Goal: Use online tool/utility: Utilize a website feature to perform a specific function

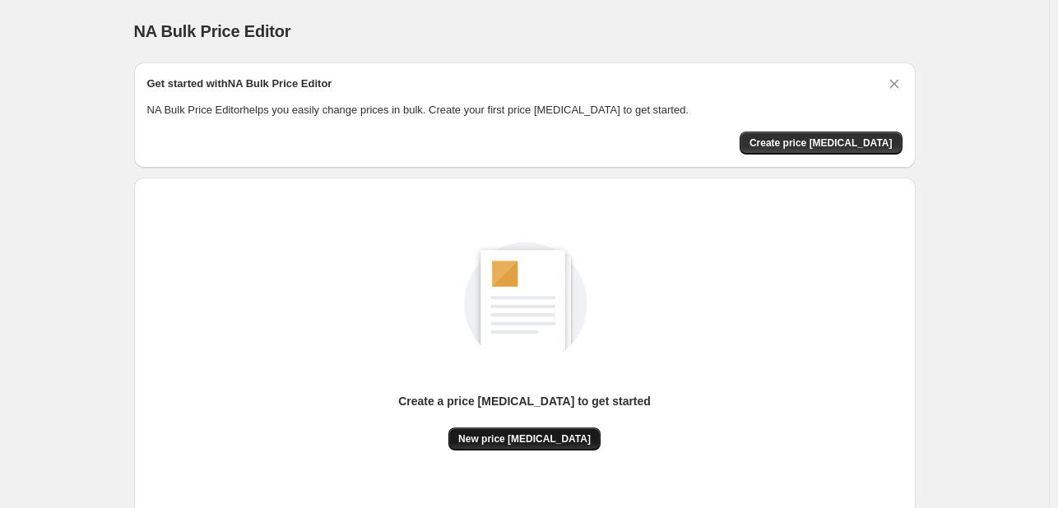
click at [544, 433] on span "New price [MEDICAL_DATA]" at bounding box center [524, 439] width 132 height 13
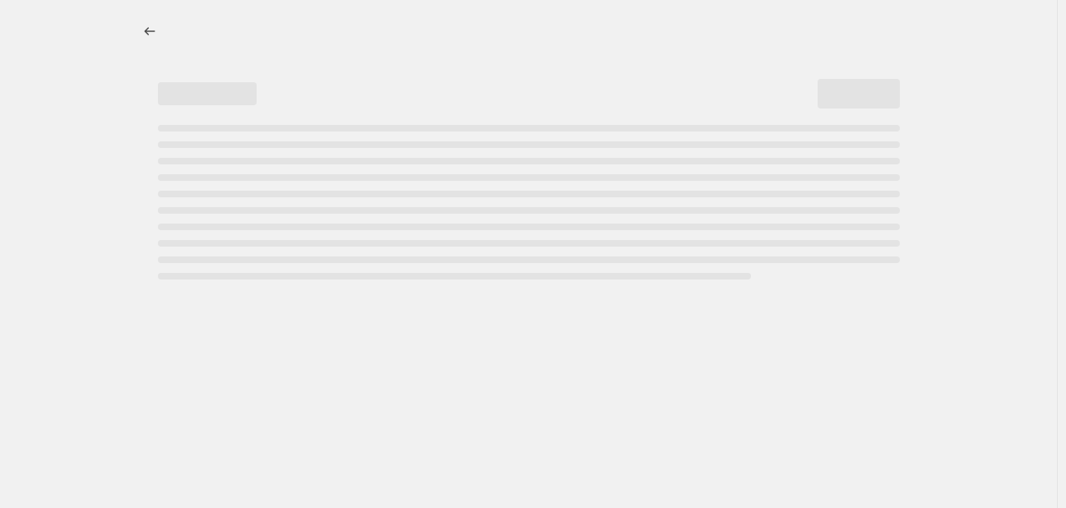
select select "percentage"
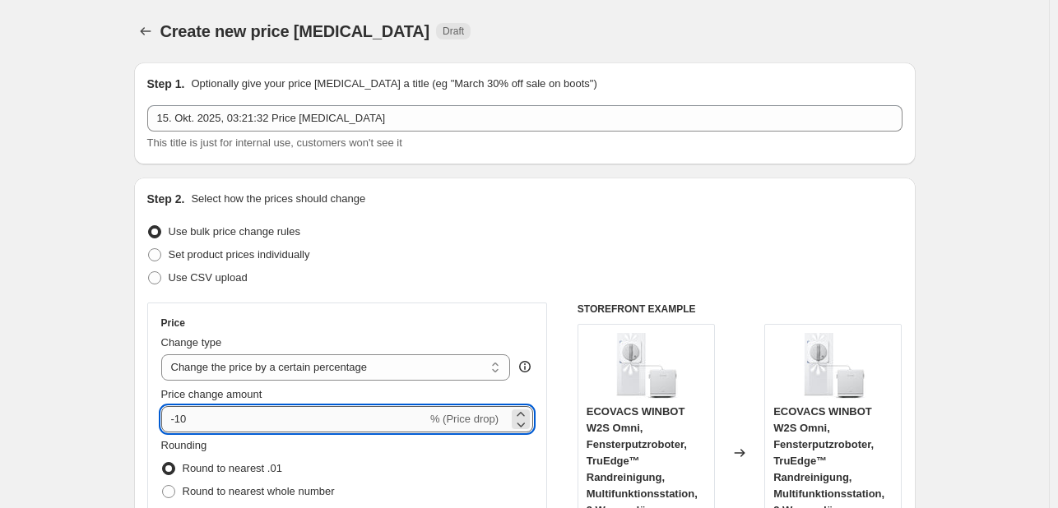
click at [225, 415] on input "-10" at bounding box center [294, 419] width 266 height 26
type input "-1"
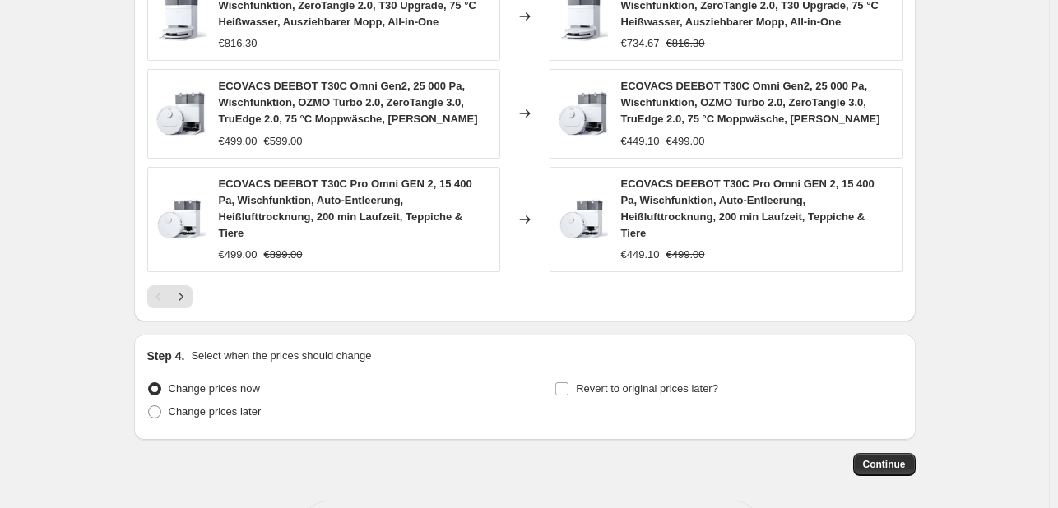
scroll to position [1244, 0]
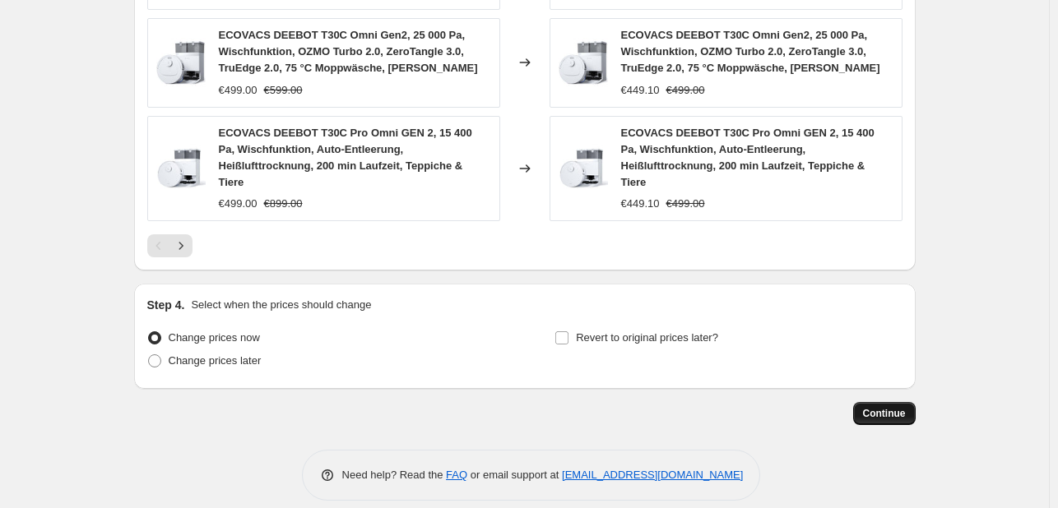
type input "-30"
click at [892, 407] on span "Continue" at bounding box center [884, 413] width 43 height 13
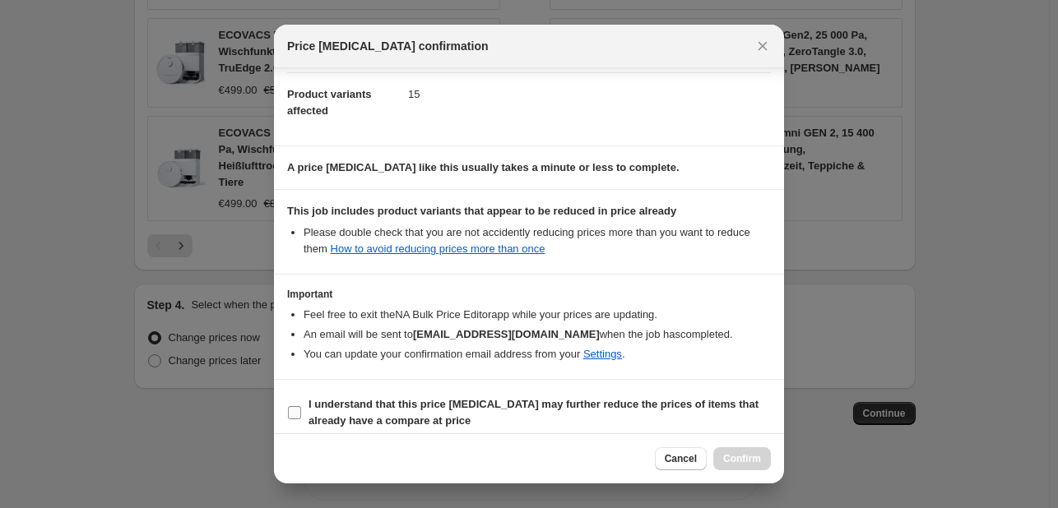
scroll to position [183, 0]
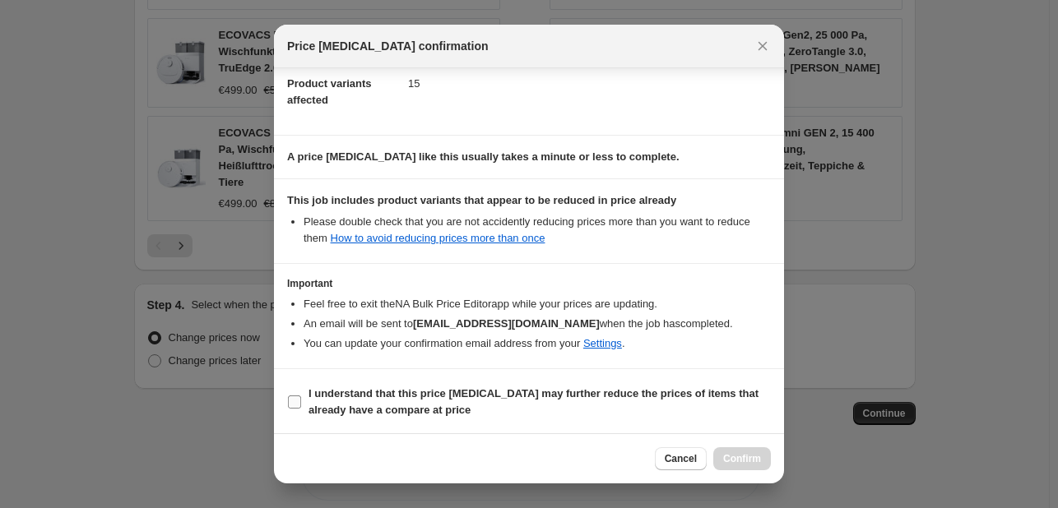
click at [401, 405] on b "I understand that this price [MEDICAL_DATA] may further reduce the prices of it…" at bounding box center [533, 401] width 450 height 29
click at [301, 405] on input "I understand that this price [MEDICAL_DATA] may further reduce the prices of it…" at bounding box center [294, 402] width 13 height 13
checkbox input "true"
click at [723, 461] on button "Confirm" at bounding box center [742, 458] width 58 height 23
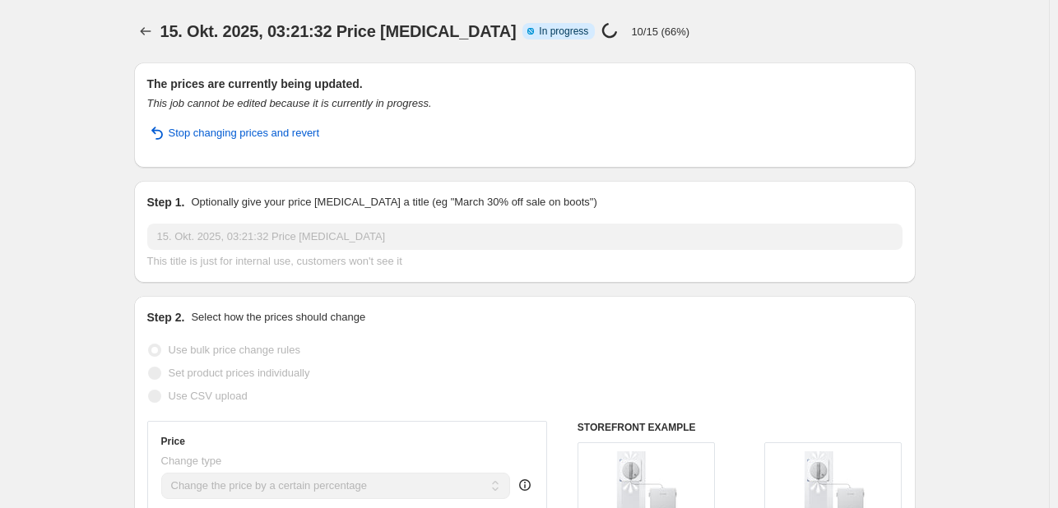
select select "percentage"
